Goal: Transaction & Acquisition: Book appointment/travel/reservation

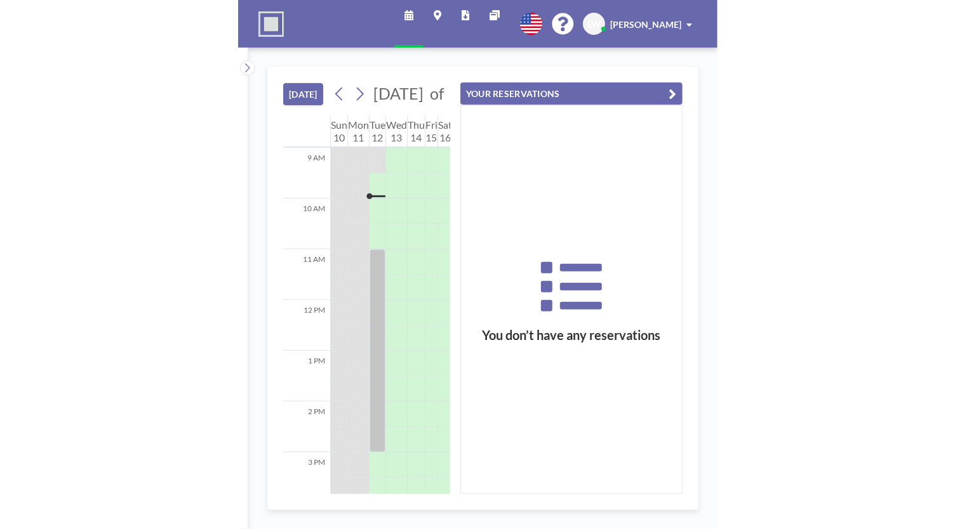
scroll to position [457, 0]
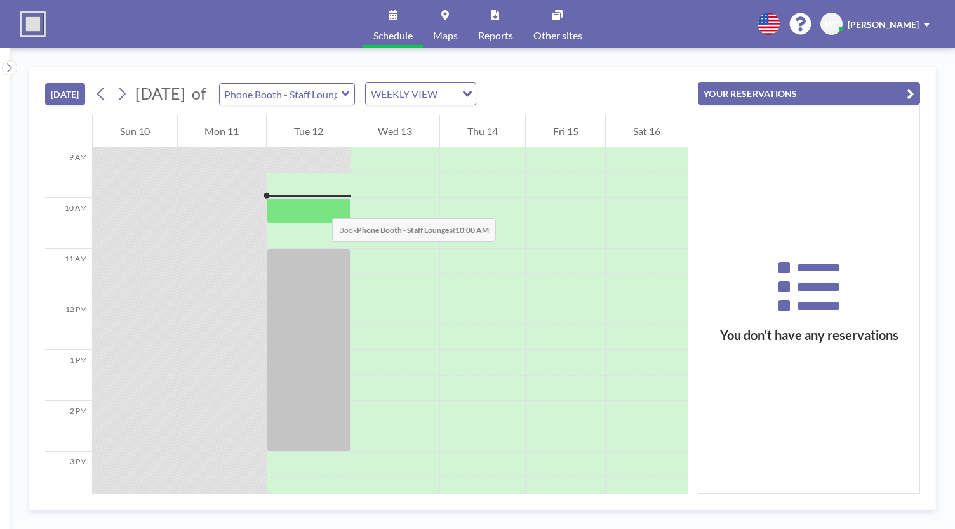
click at [319, 206] on div at bounding box center [309, 210] width 84 height 25
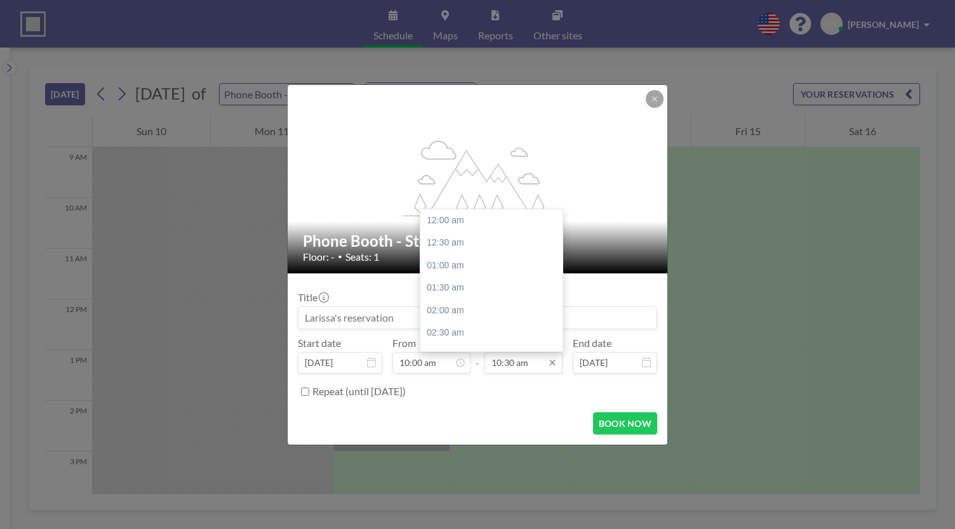
scroll to position [474, 0]
click at [479, 365] on input "10:30 am" at bounding box center [523, 363] width 78 height 22
type input "1"
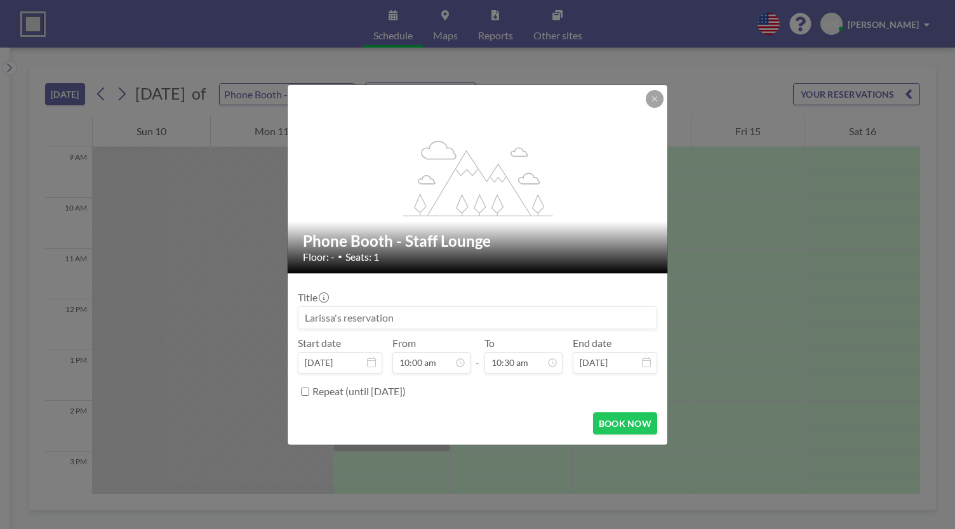
click at [479, 407] on form "Title Start date [DATE] From 10:00 am - To 10:30 am 12:00 am 12:30 am 01:00 am …" at bounding box center [478, 359] width 380 height 171
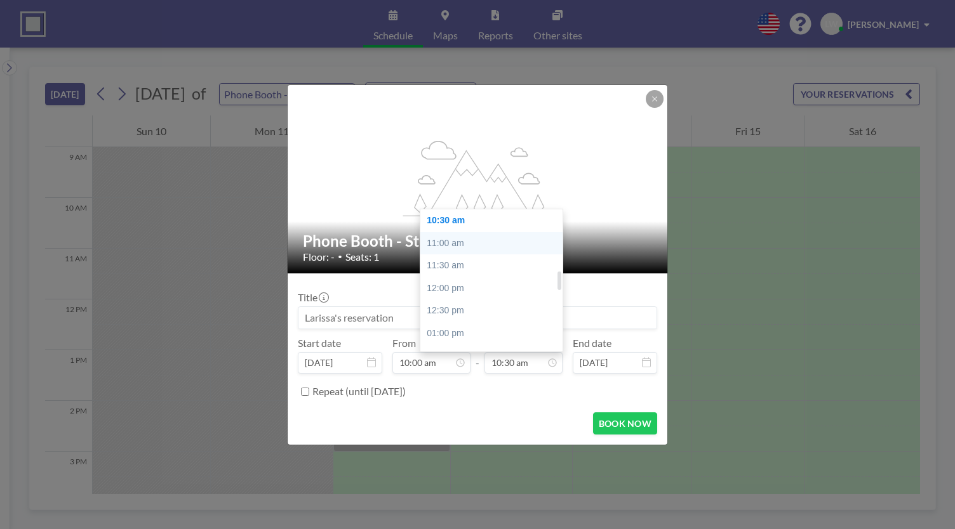
click at [475, 243] on div "11:00 am" at bounding box center [494, 243] width 149 height 23
type input "11:00 am"
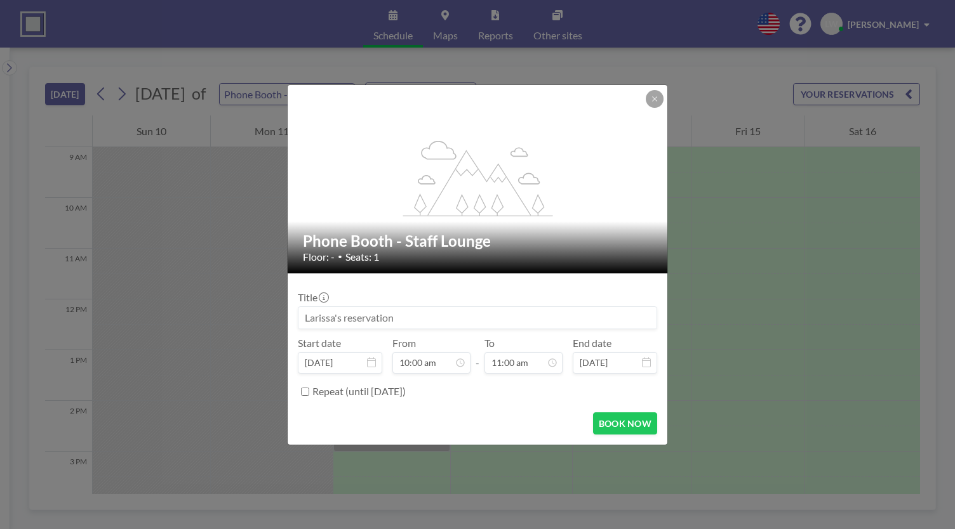
scroll to position [497, 0]
click at [479, 428] on button "BOOK NOW" at bounding box center [625, 424] width 64 height 22
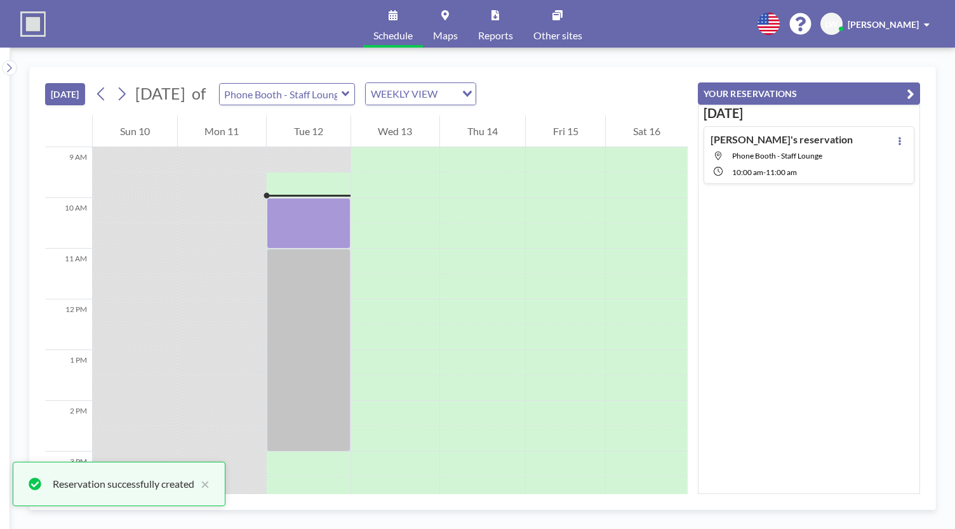
click at [355, 97] on div "Phone Booth - Staff Lounge" at bounding box center [287, 94] width 136 height 22
click at [350, 89] on icon at bounding box center [345, 94] width 8 height 13
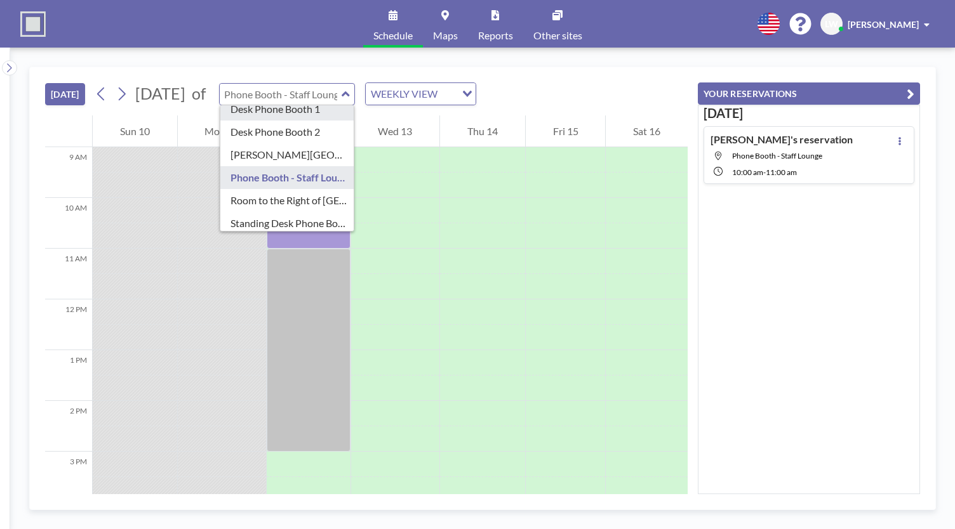
scroll to position [86, 0]
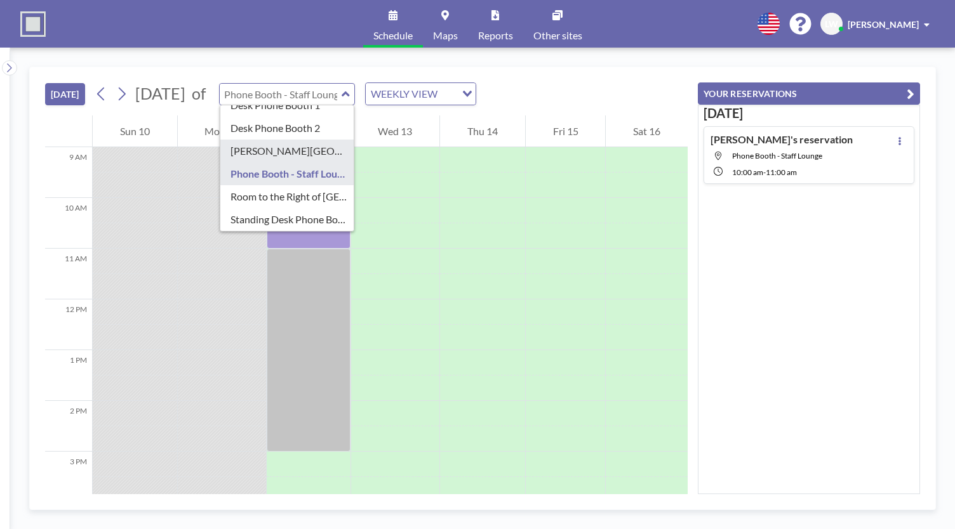
type input "[PERSON_NAME][GEOGRAPHIC_DATA]"
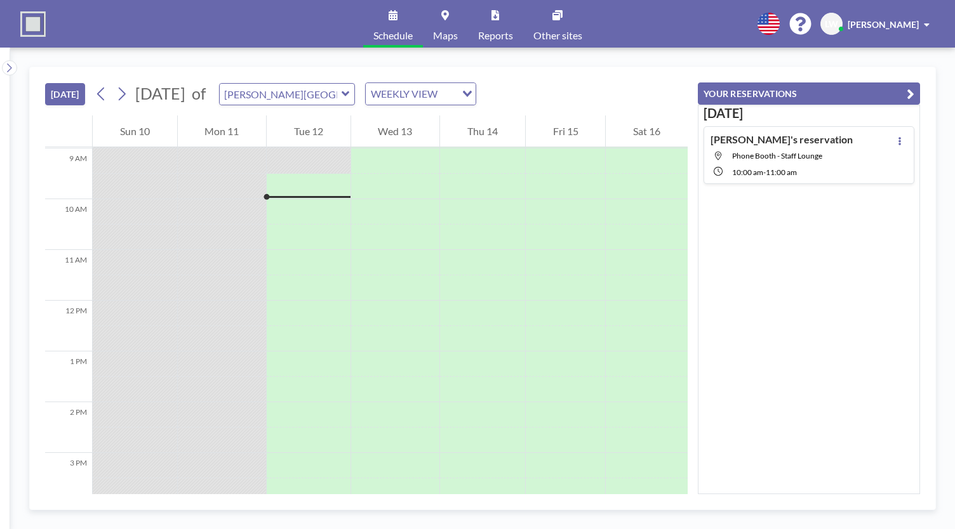
scroll to position [457, 0]
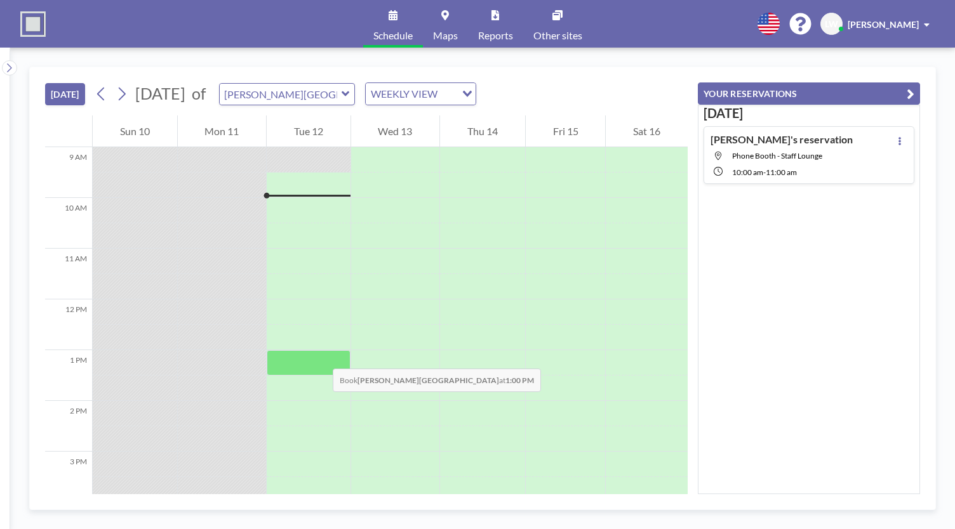
click at [320, 356] on div at bounding box center [309, 362] width 84 height 25
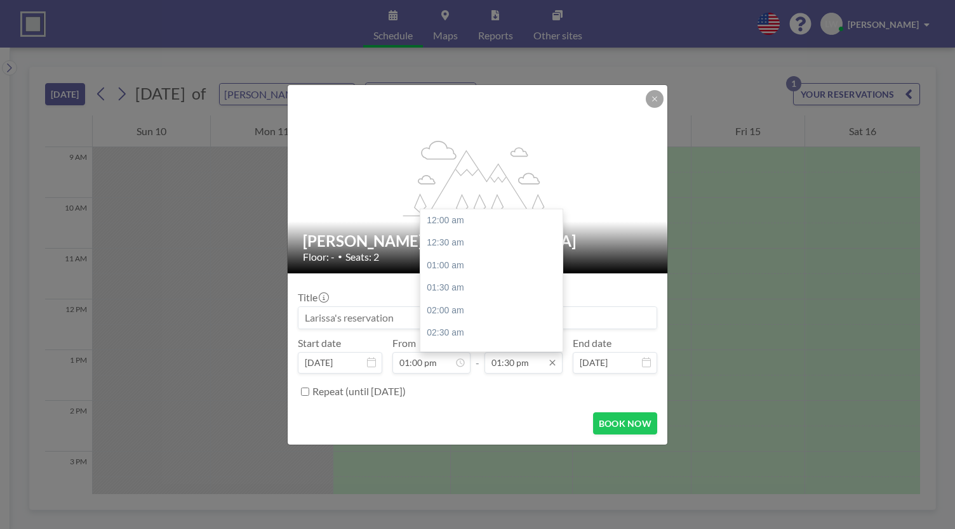
scroll to position [610, 0]
click at [460, 289] on div "03:00 pm" at bounding box center [494, 288] width 149 height 23
type input "03:00 pm"
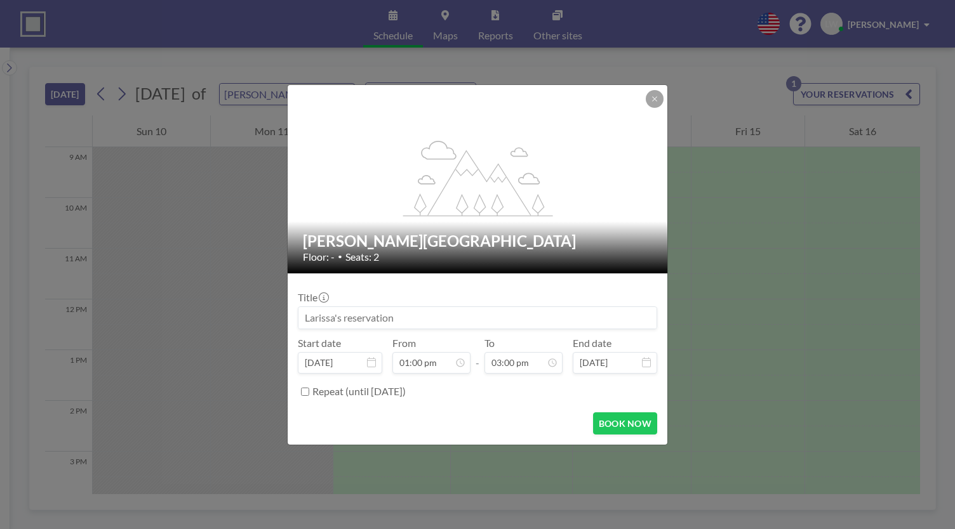
scroll to position [678, 0]
click at [479, 425] on button "BOOK NOW" at bounding box center [625, 424] width 64 height 22
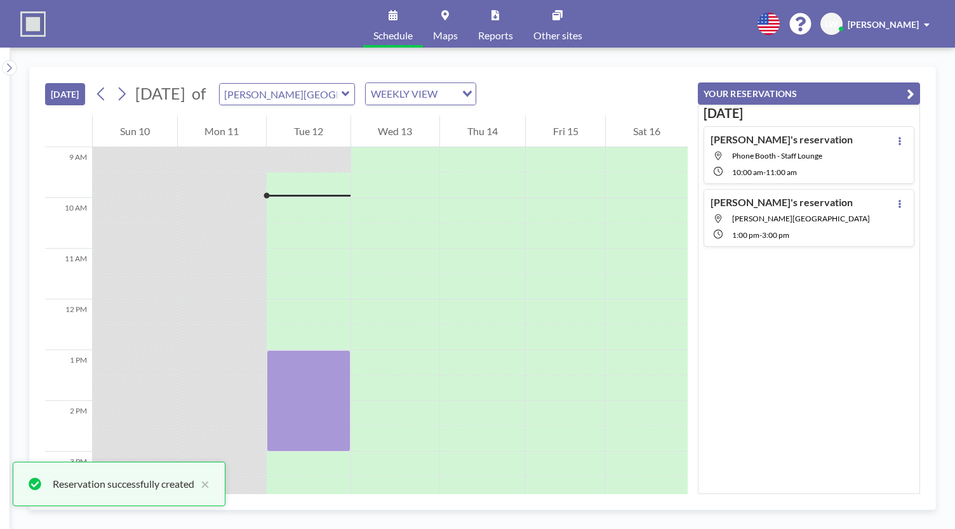
scroll to position [0, 0]
